Goal: Find contact information: Find contact information

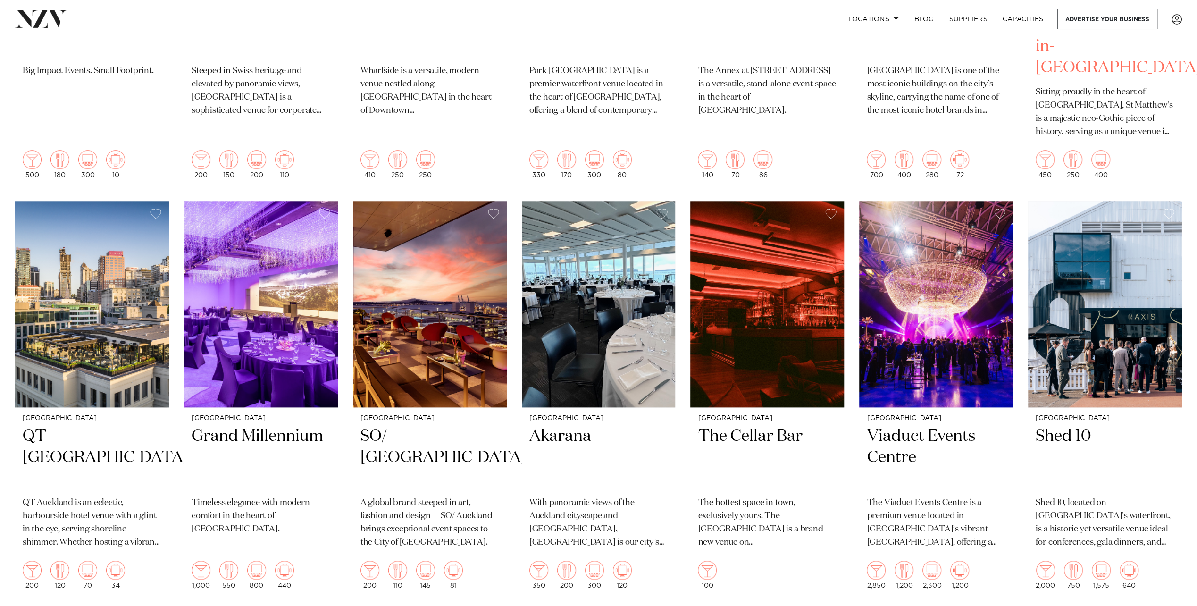
scroll to position [897, 0]
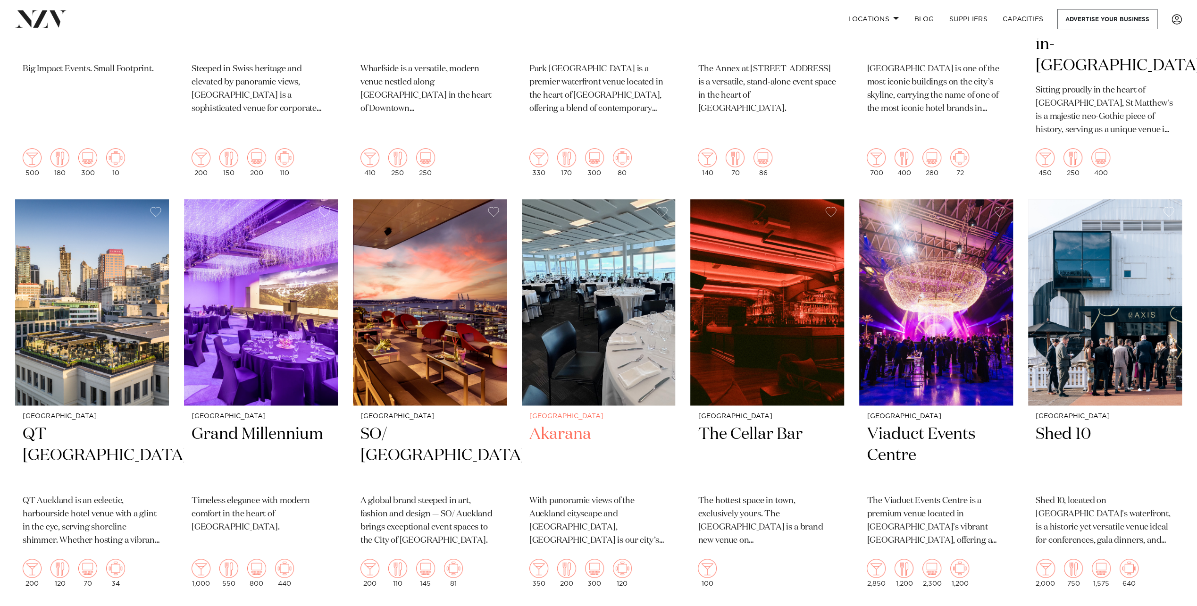
click at [561, 424] on h2 "Akarana" at bounding box center [598, 456] width 139 height 64
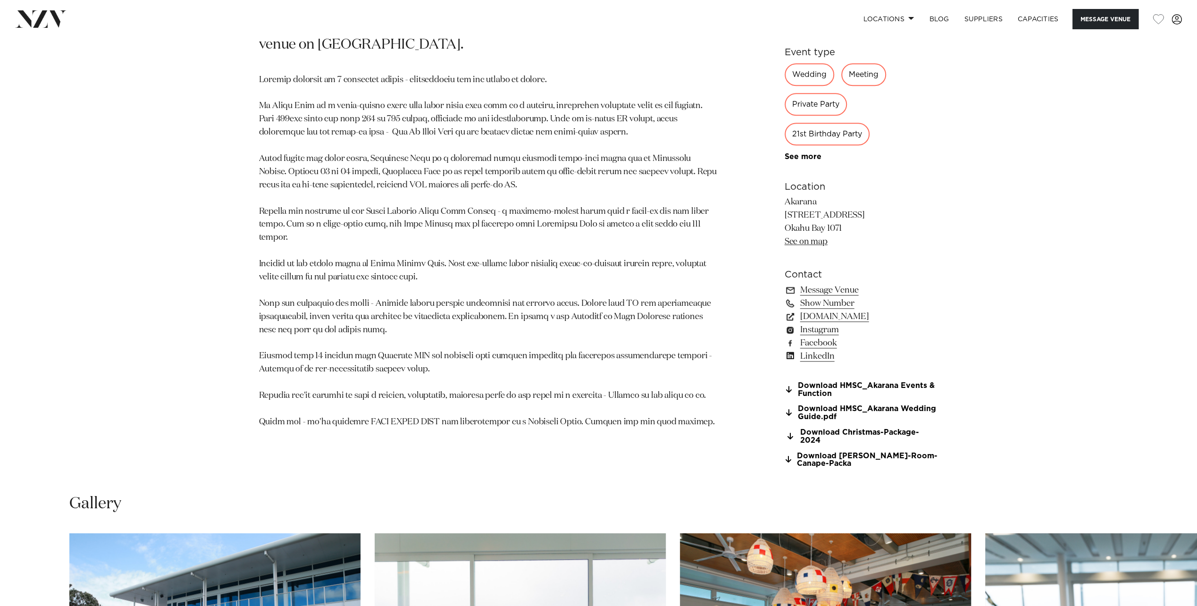
scroll to position [736, 0]
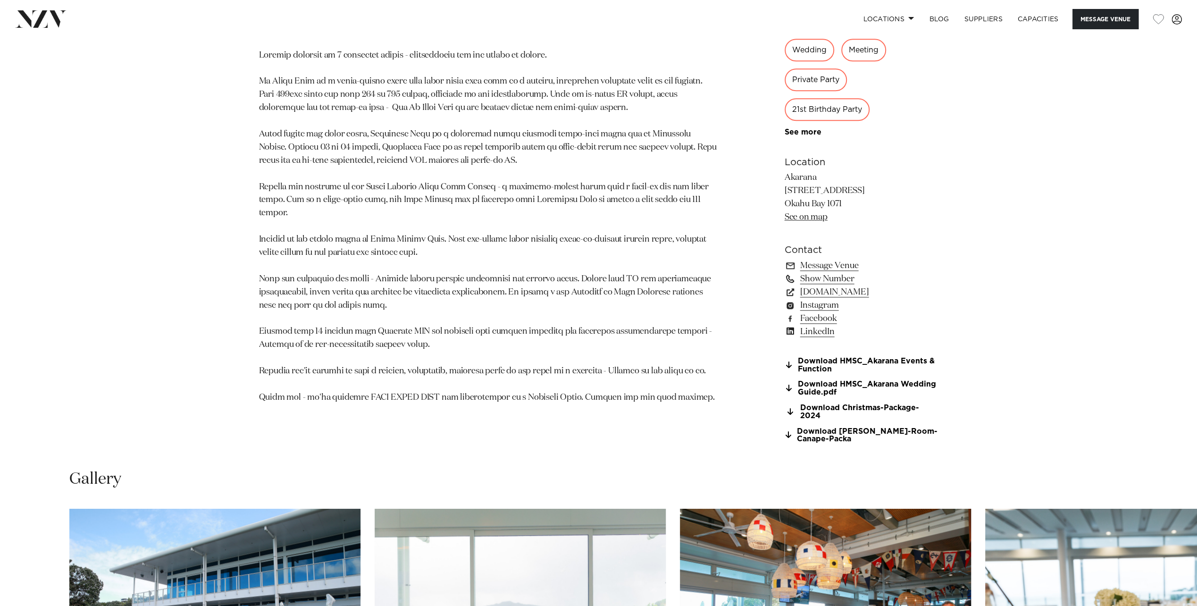
click at [833, 326] on section "Contact Message Venue Show Number [DOMAIN_NAME] Instagram Facebook LinkedIn" at bounding box center [862, 290] width 154 height 95
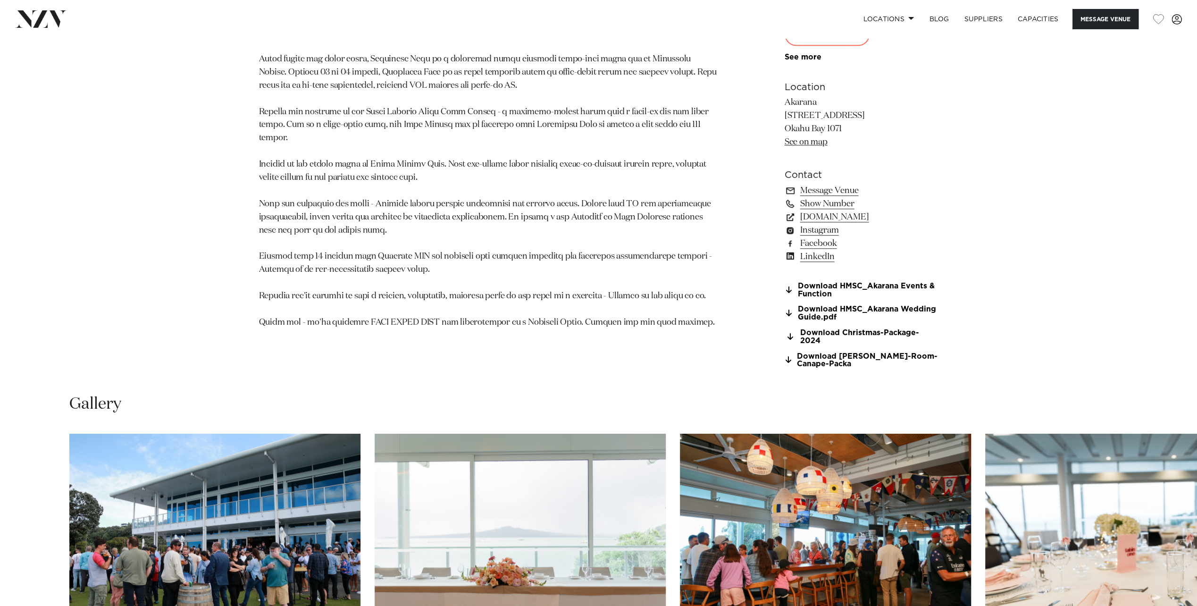
scroll to position [831, 0]
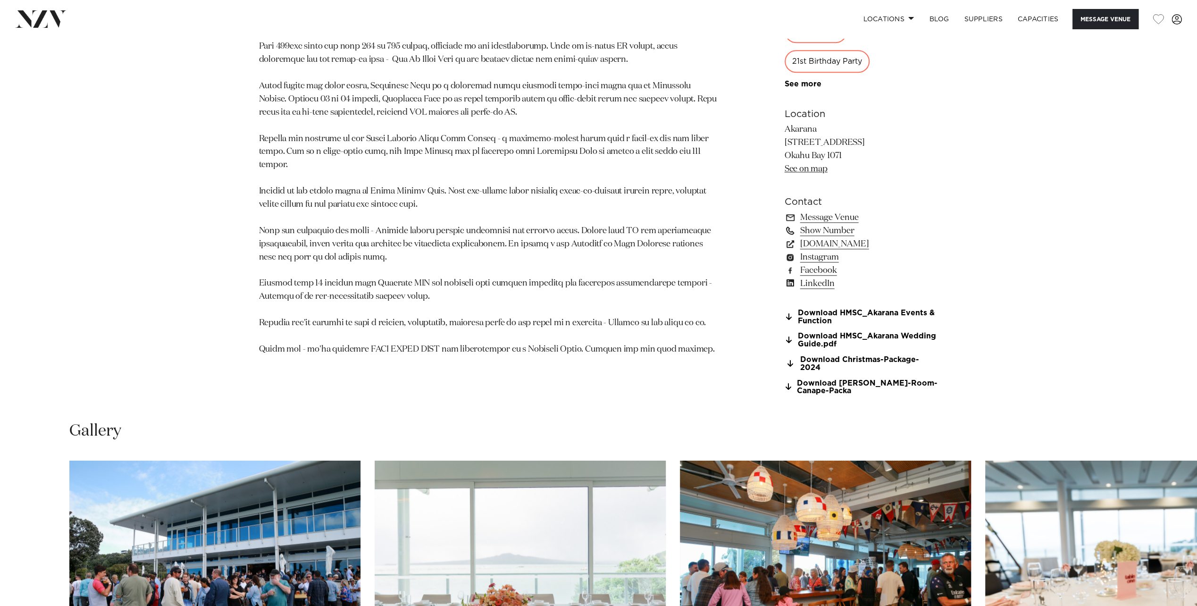
click at [836, 227] on link "Show Number" at bounding box center [862, 230] width 154 height 13
click at [841, 227] on link "09 520 0203" at bounding box center [862, 230] width 154 height 13
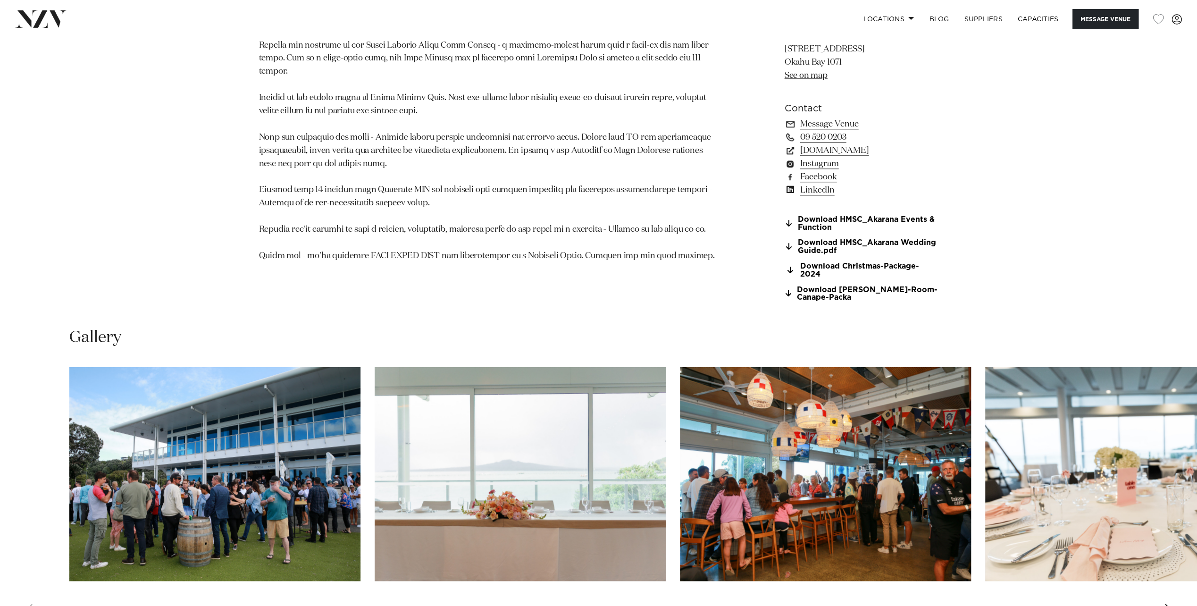
scroll to position [925, 0]
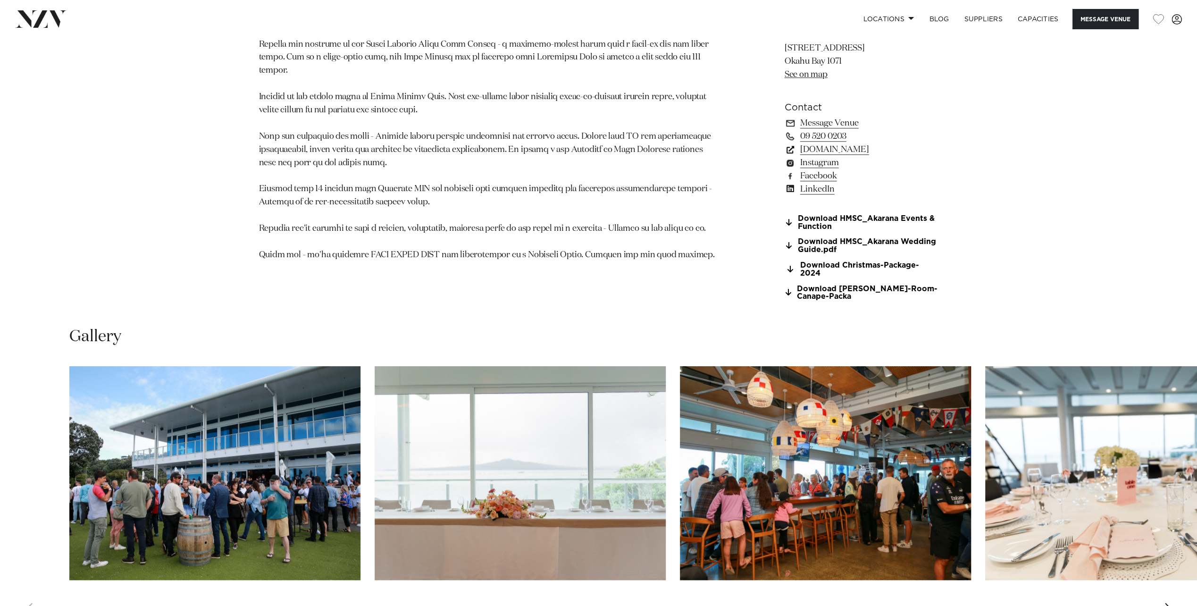
click at [819, 149] on link "[DOMAIN_NAME]" at bounding box center [862, 149] width 154 height 13
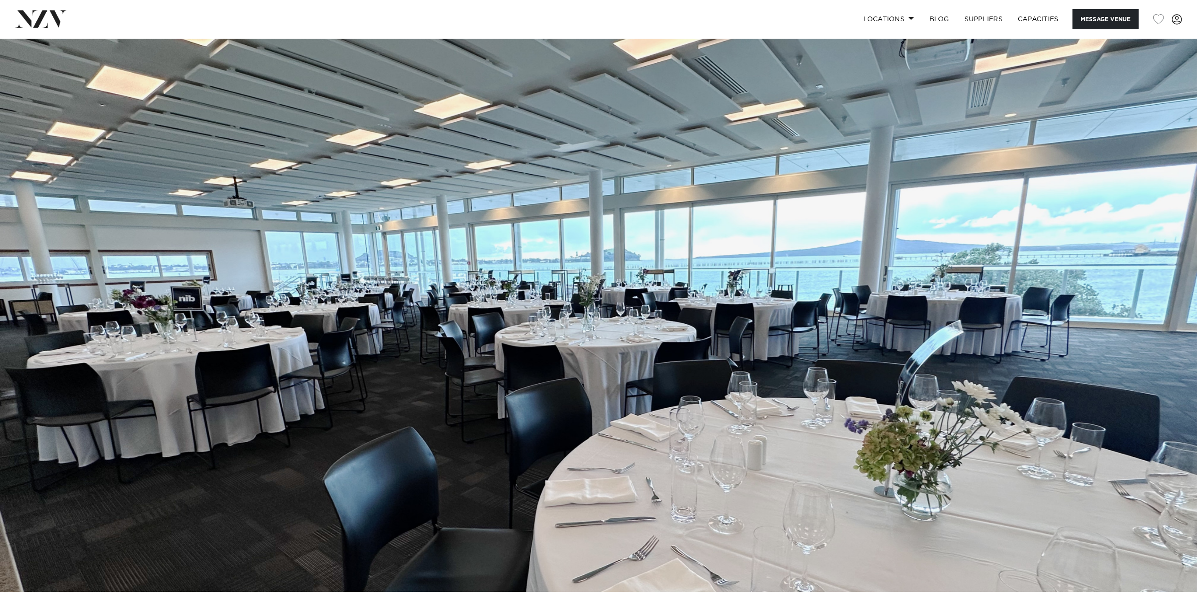
scroll to position [0, 0]
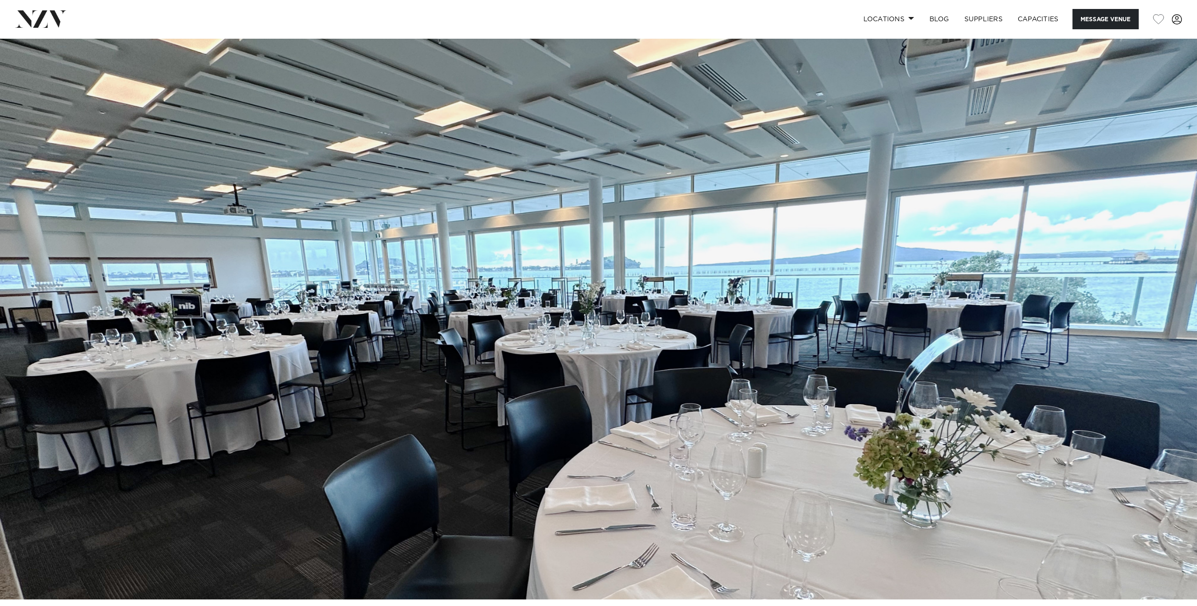
click at [541, 344] on img at bounding box center [598, 318] width 1197 height 561
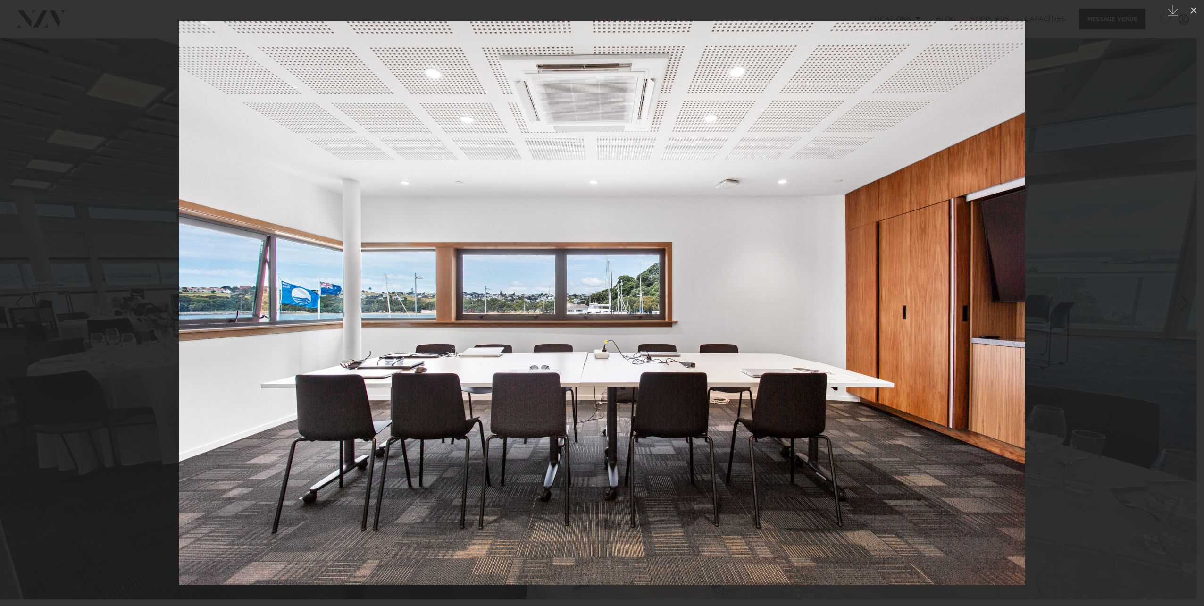
click at [1121, 210] on div at bounding box center [602, 303] width 1204 height 606
